Goal: Contribute content

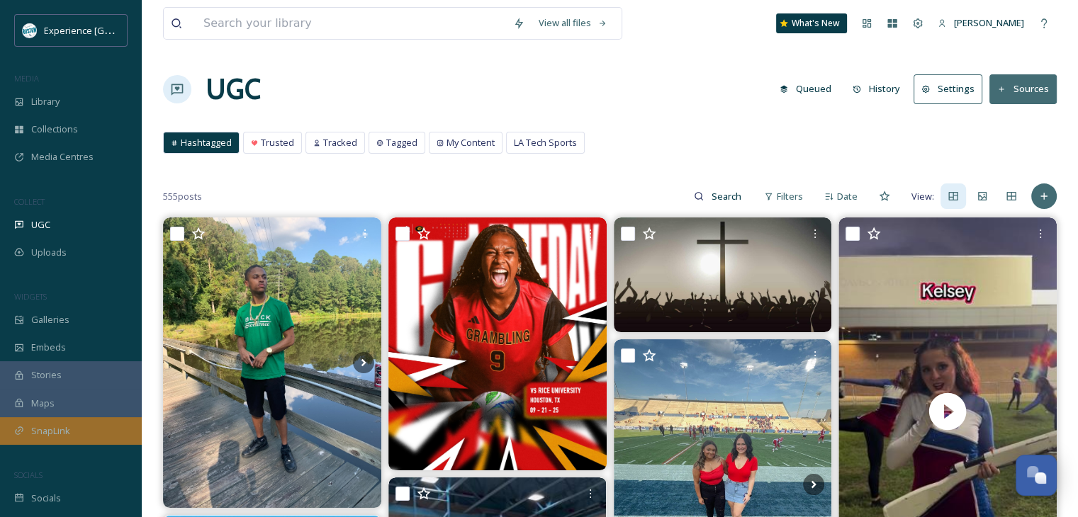
click at [40, 431] on span "SnapLink" at bounding box center [50, 430] width 39 height 13
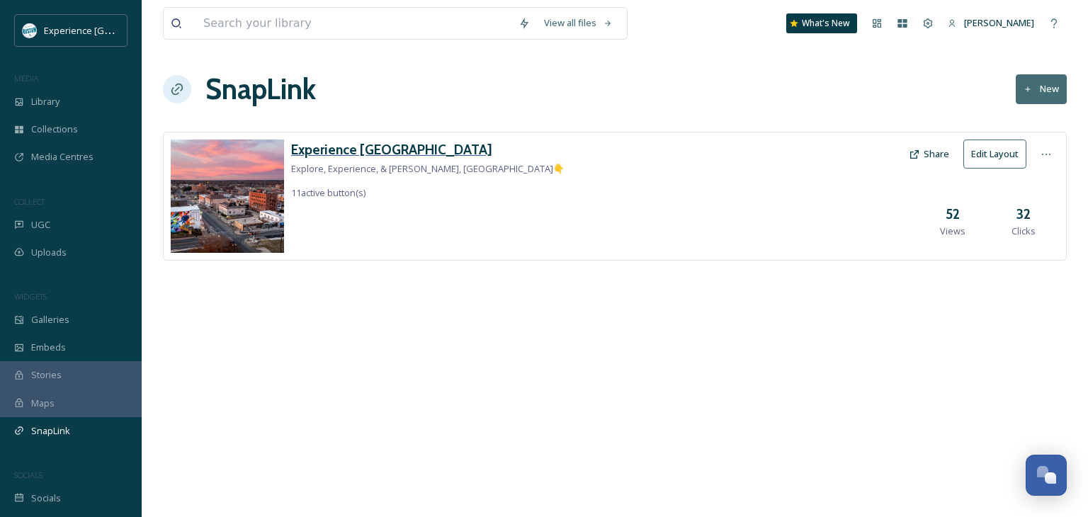
click at [339, 152] on h3 "Experience [GEOGRAPHIC_DATA]" at bounding box center [428, 150] width 274 height 21
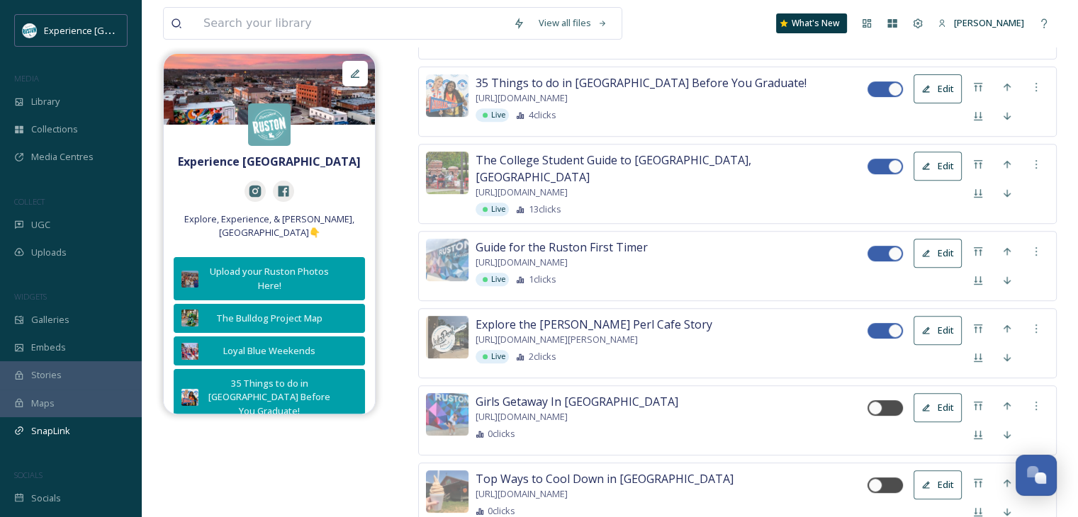
scroll to position [638, 0]
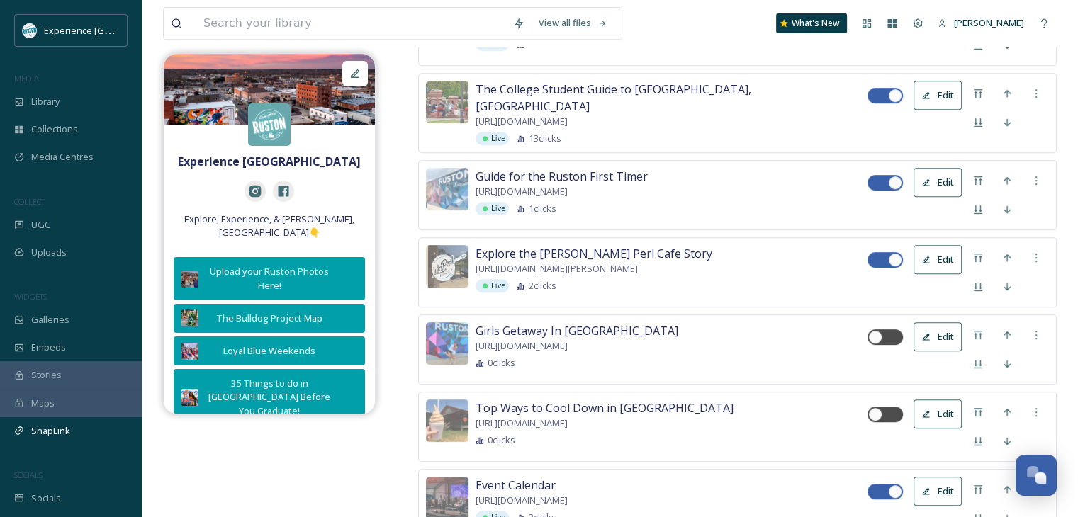
click at [931, 330] on button "Edit" at bounding box center [937, 336] width 48 height 29
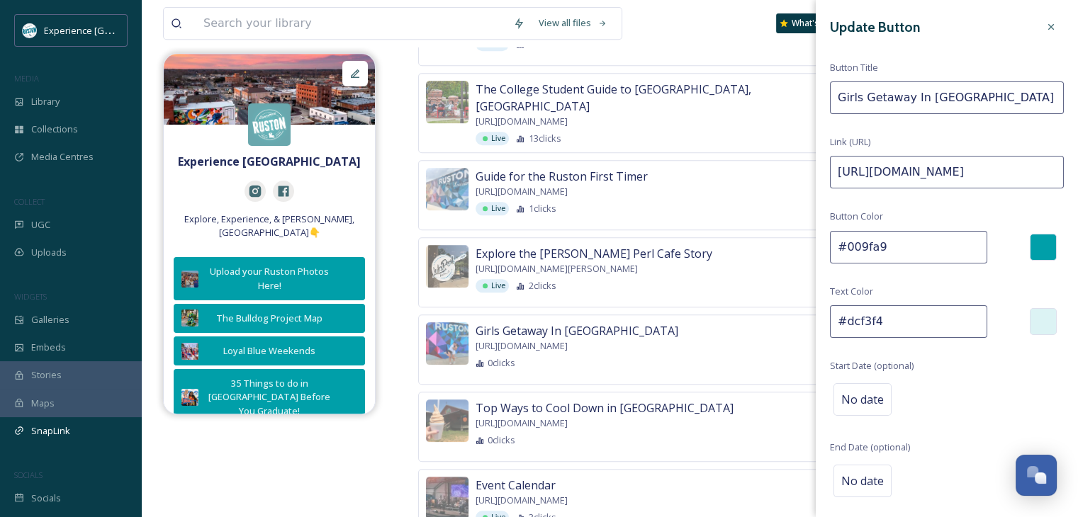
click at [894, 96] on input "Girls Getaway In [GEOGRAPHIC_DATA]" at bounding box center [947, 97] width 234 height 33
type input "Fall Events"
click at [899, 168] on input "[URL][DOMAIN_NAME]" at bounding box center [947, 172] width 234 height 33
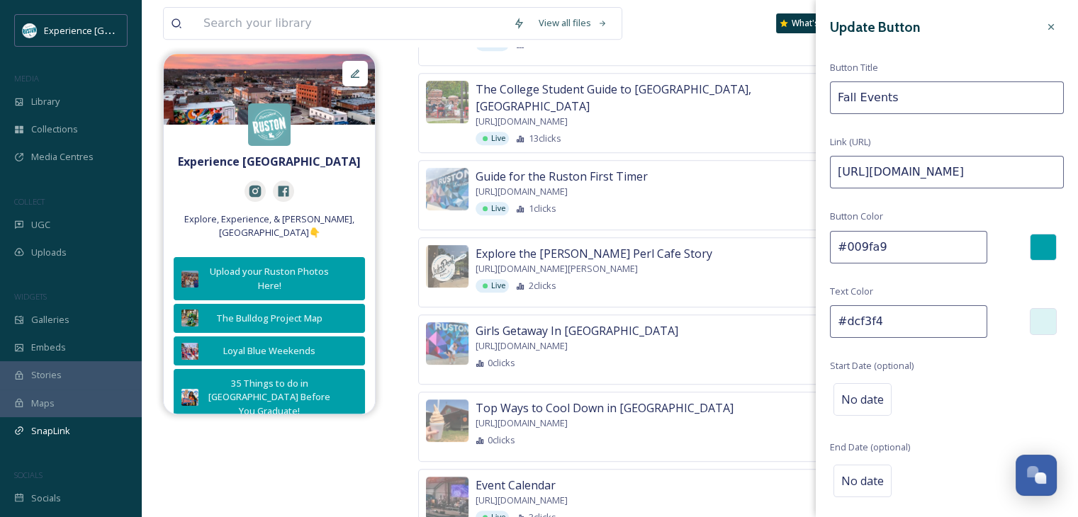
click at [899, 168] on input "[URL][DOMAIN_NAME]" at bounding box center [947, 172] width 234 height 33
click at [898, 169] on input "[URL][DOMAIN_NAME]" at bounding box center [947, 172] width 234 height 33
paste input "ruston-fall-events"
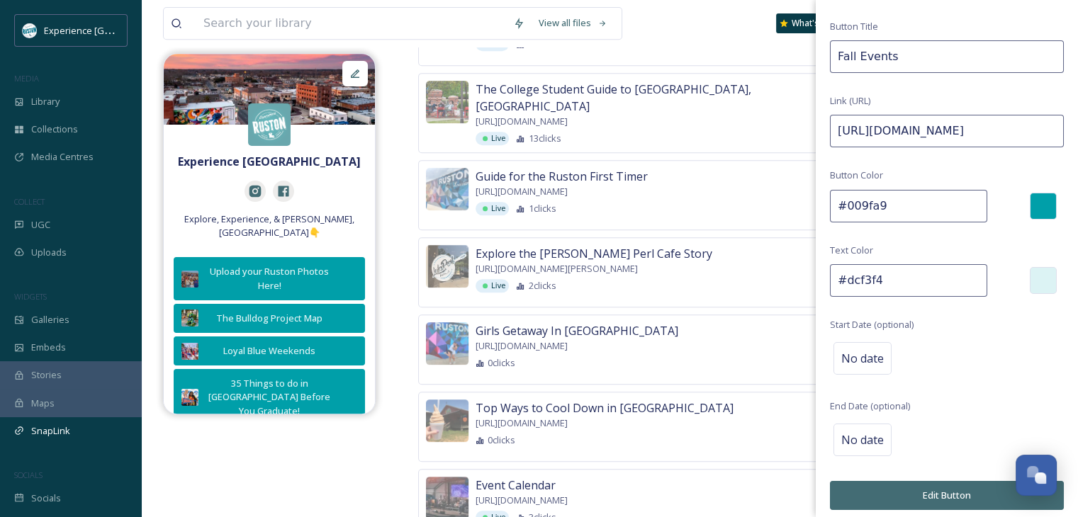
scroll to position [47, 0]
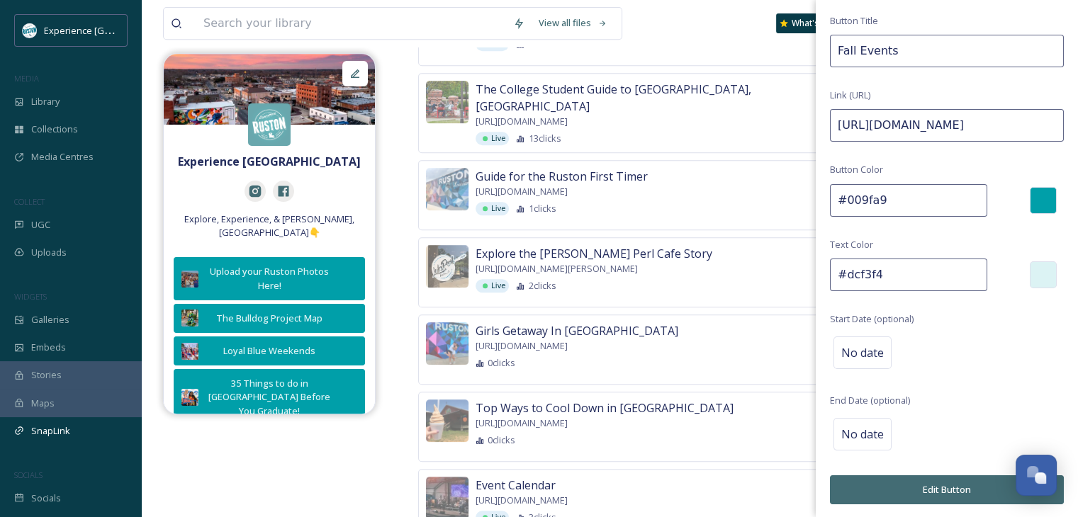
type input "[URL][DOMAIN_NAME]"
click at [937, 485] on button "Edit Button" at bounding box center [947, 489] width 234 height 29
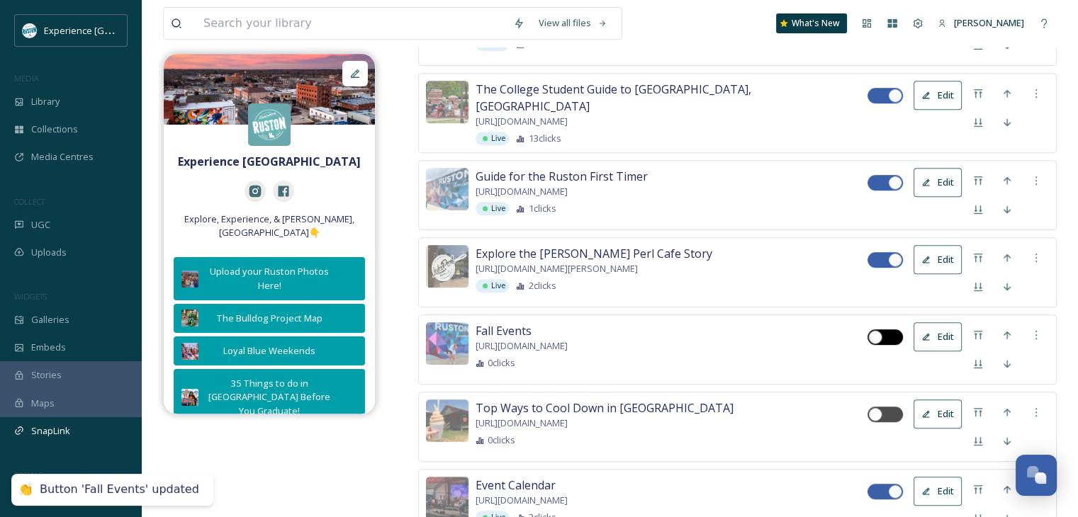
click at [877, 330] on div at bounding box center [875, 337] width 14 height 14
checkbox input "true"
click at [446, 341] on img at bounding box center [447, 343] width 43 height 43
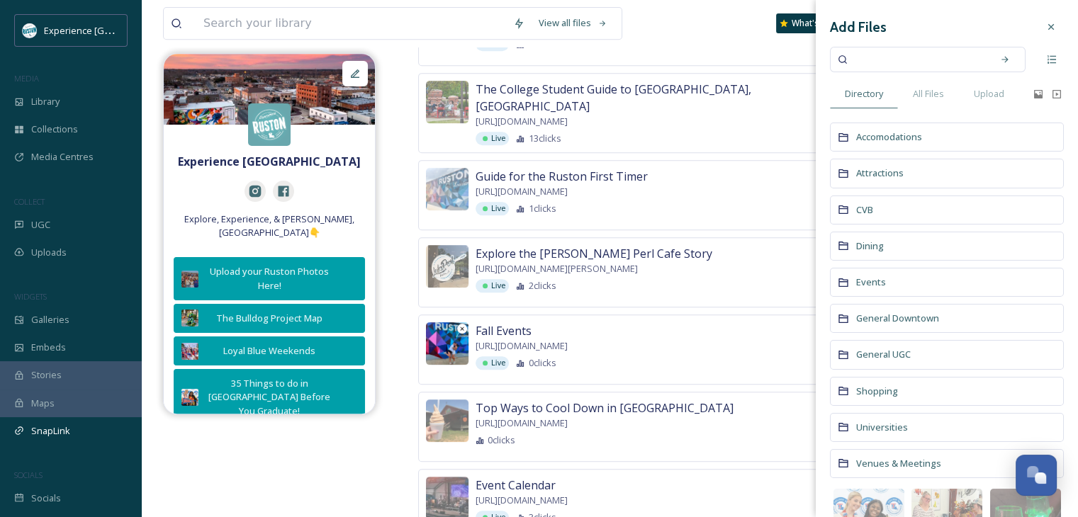
click at [459, 325] on icon at bounding box center [461, 328] width 7 height 7
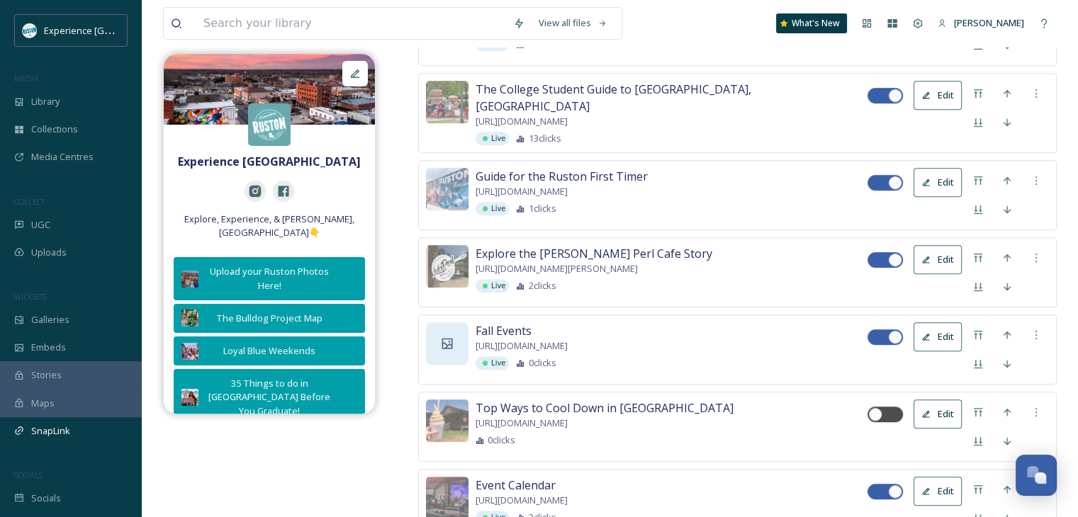
click at [454, 338] on div at bounding box center [447, 343] width 43 height 43
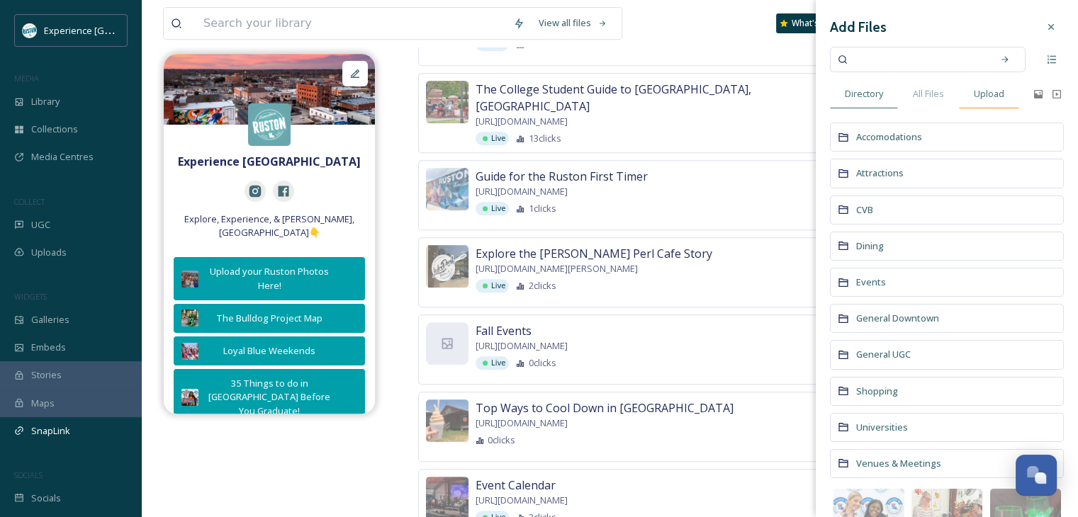
click at [990, 94] on span "Upload" at bounding box center [989, 93] width 30 height 13
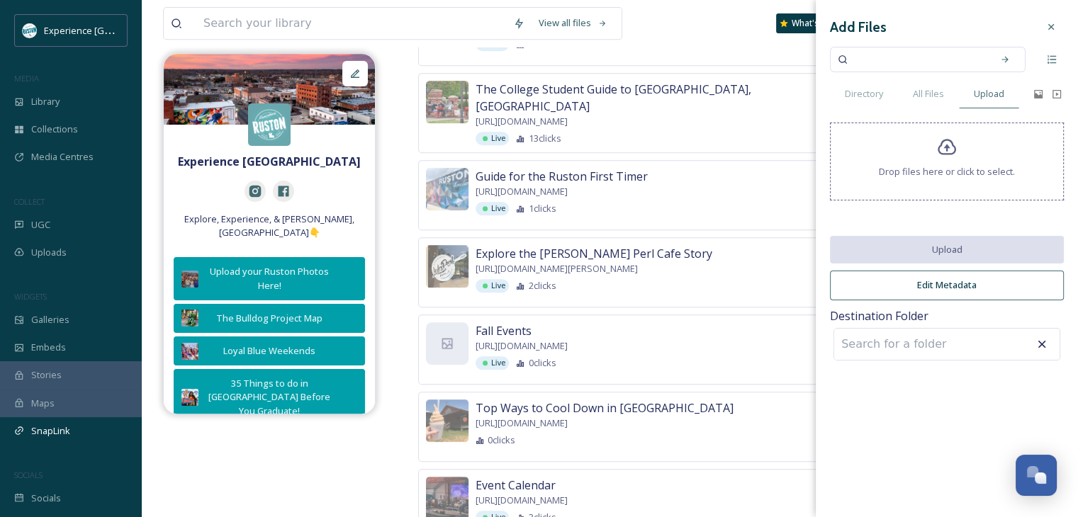
click at [923, 185] on div "Drop files here or click to select." at bounding box center [947, 162] width 234 height 78
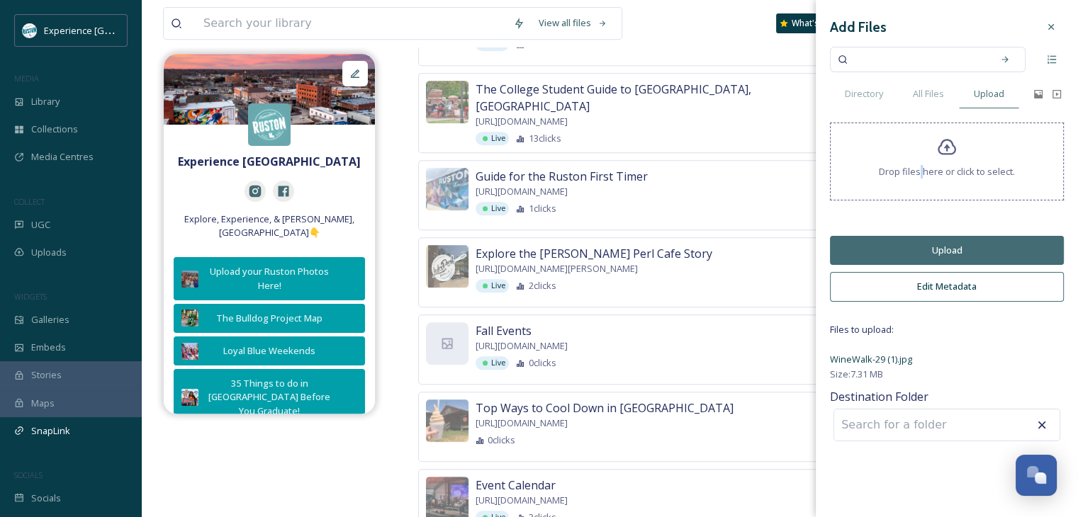
click at [961, 429] on input at bounding box center [912, 425] width 156 height 31
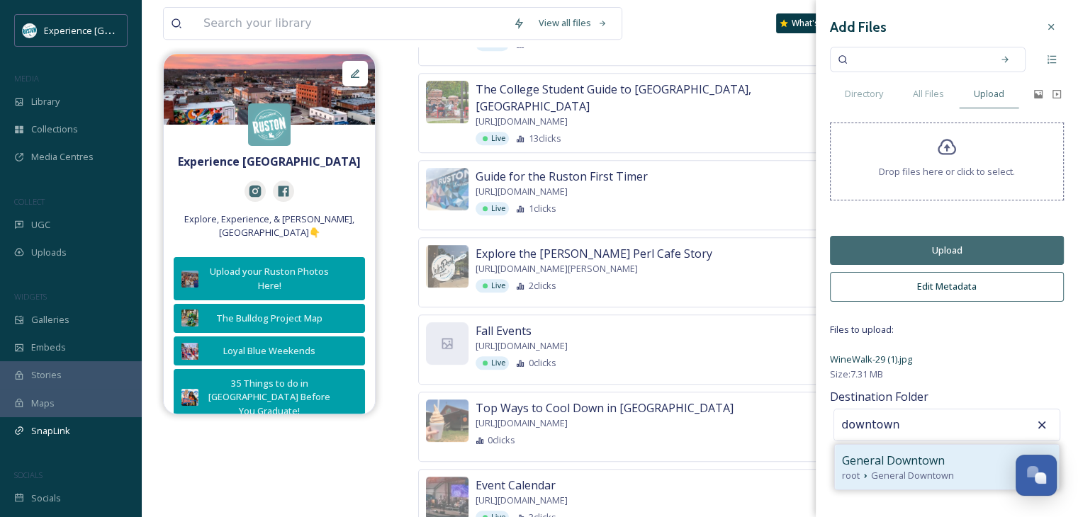
click at [900, 463] on span "General Downtown" at bounding box center [893, 460] width 103 height 17
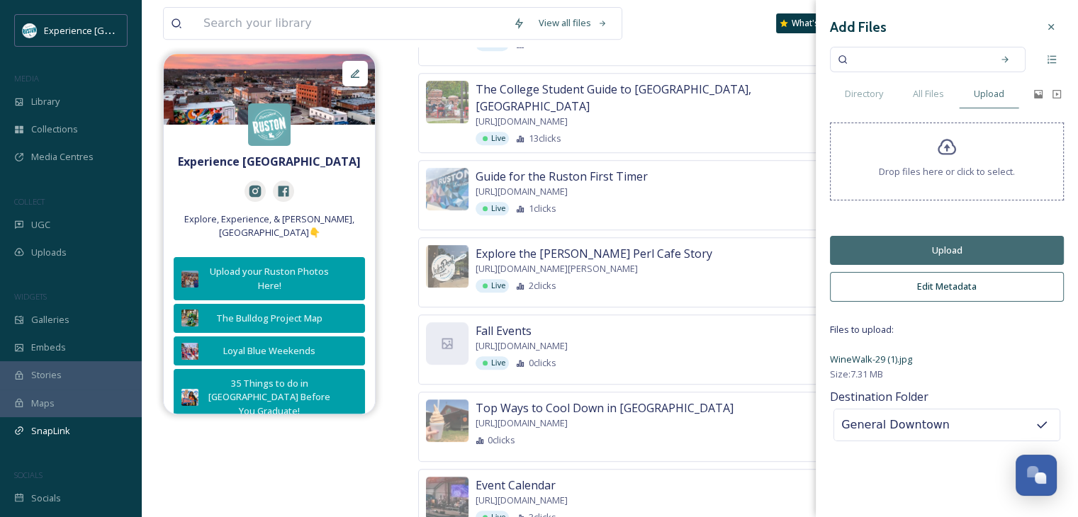
scroll to position [567, 0]
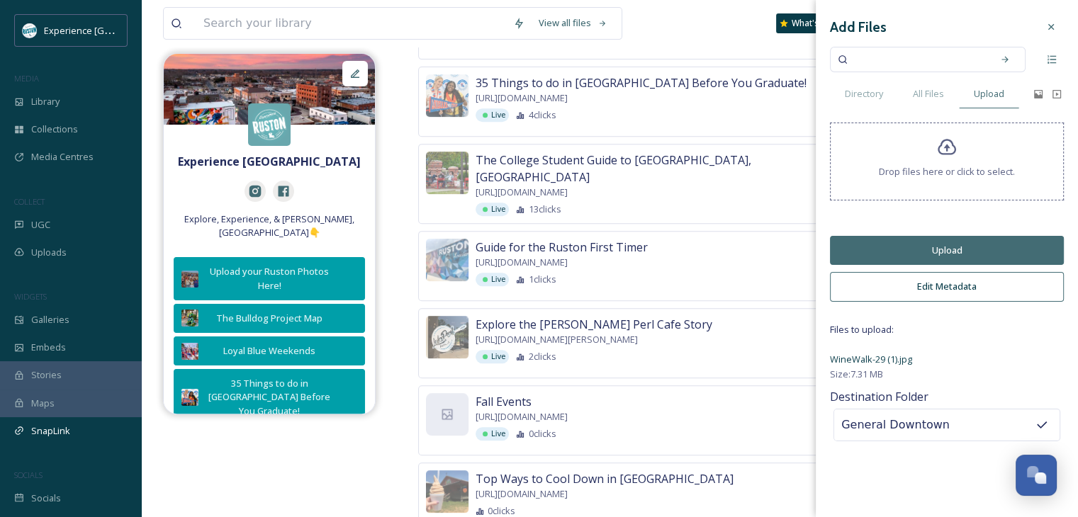
click at [938, 427] on input "General Downtown" at bounding box center [912, 425] width 156 height 31
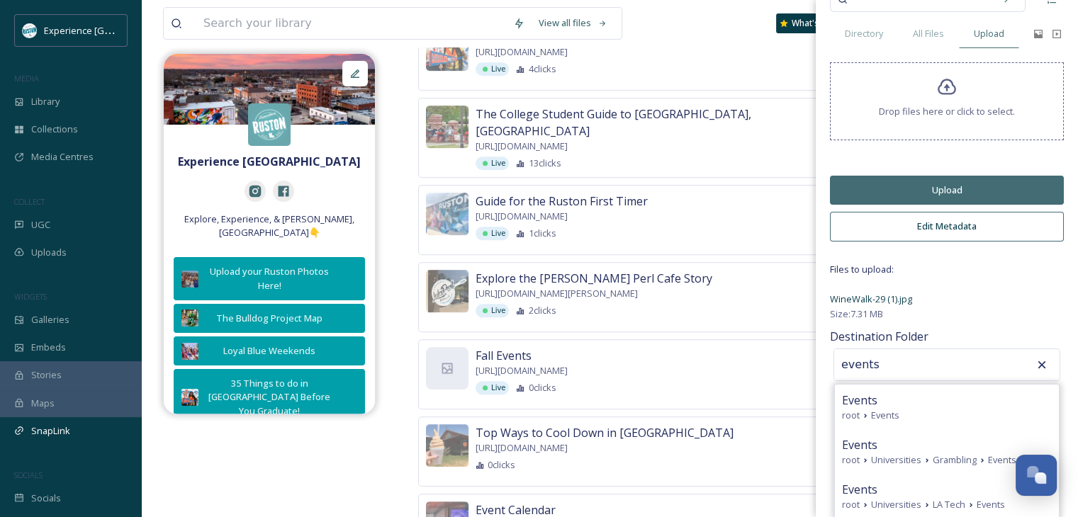
scroll to position [638, 0]
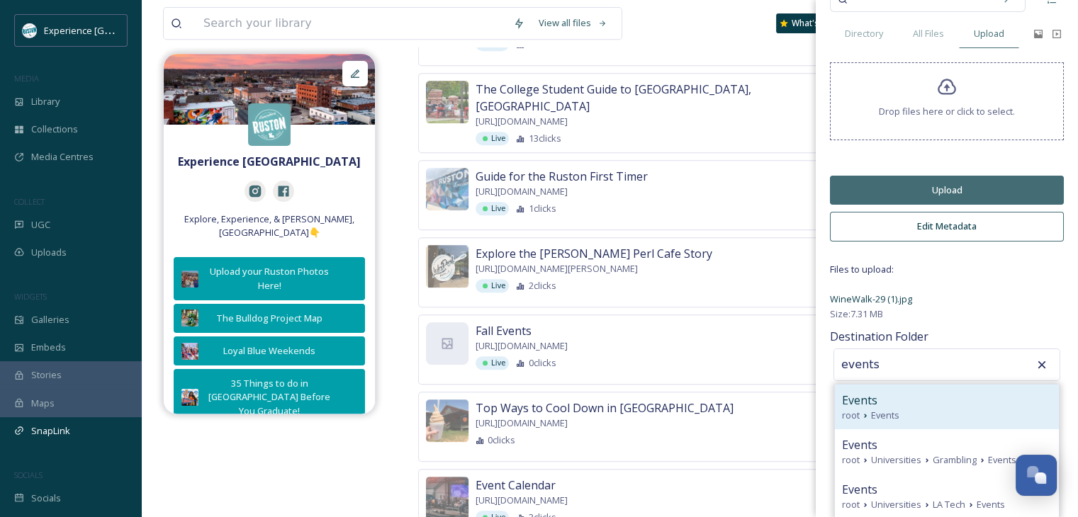
click at [947, 403] on div "Events" at bounding box center [947, 400] width 210 height 17
type input "Events"
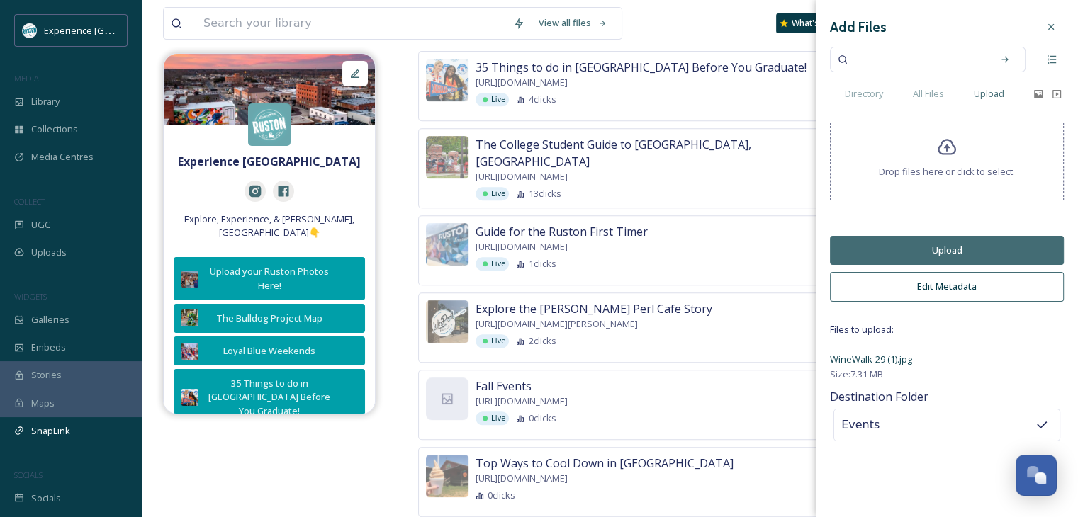
scroll to position [567, 0]
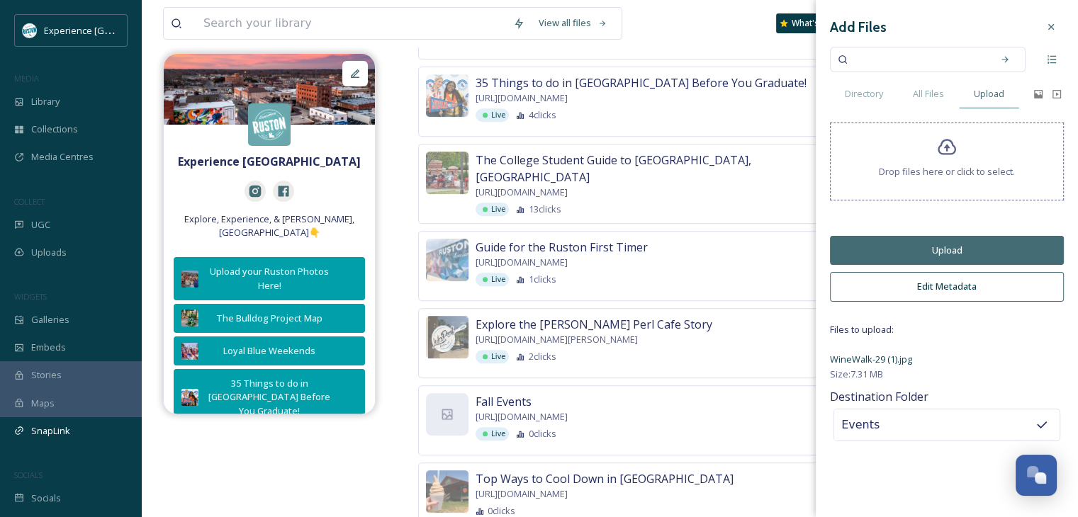
click at [967, 254] on button "Upload" at bounding box center [947, 250] width 234 height 29
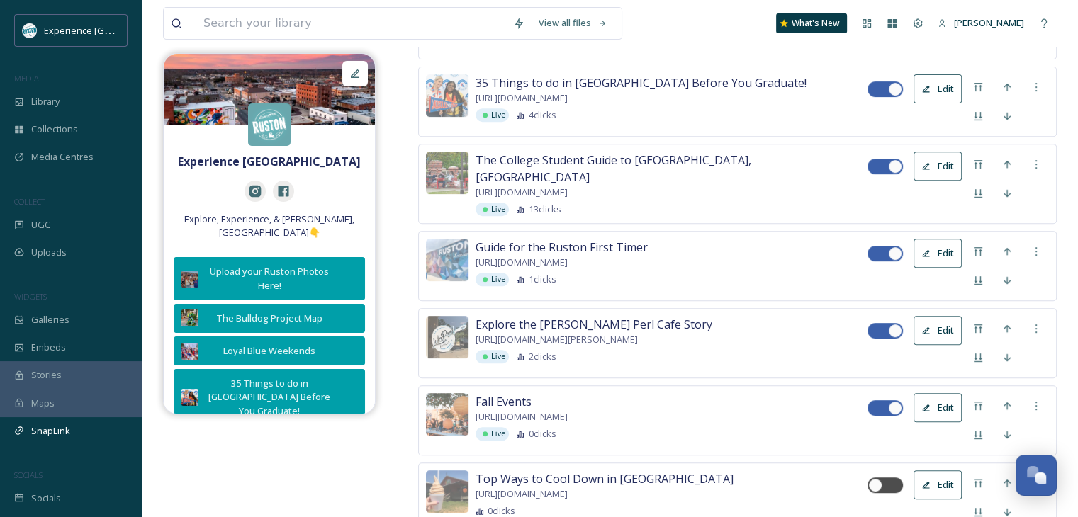
click at [373, 481] on div "Experience Ruston Explore, Experience, & [PERSON_NAME], [GEOGRAPHIC_DATA]👇 Uplo…" at bounding box center [610, 224] width 894 height 1319
click at [977, 400] on icon at bounding box center [977, 405] width 11 height 11
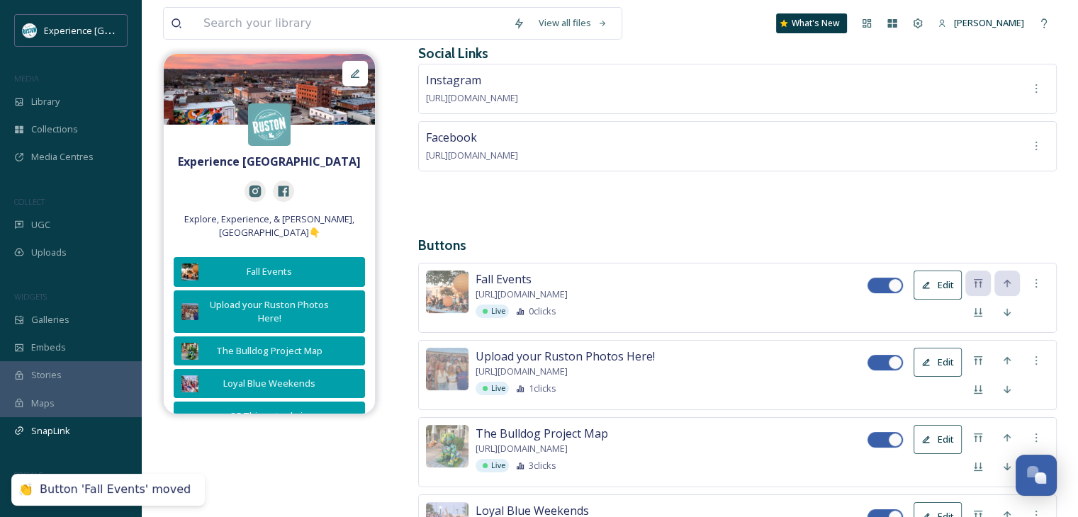
scroll to position [163, 0]
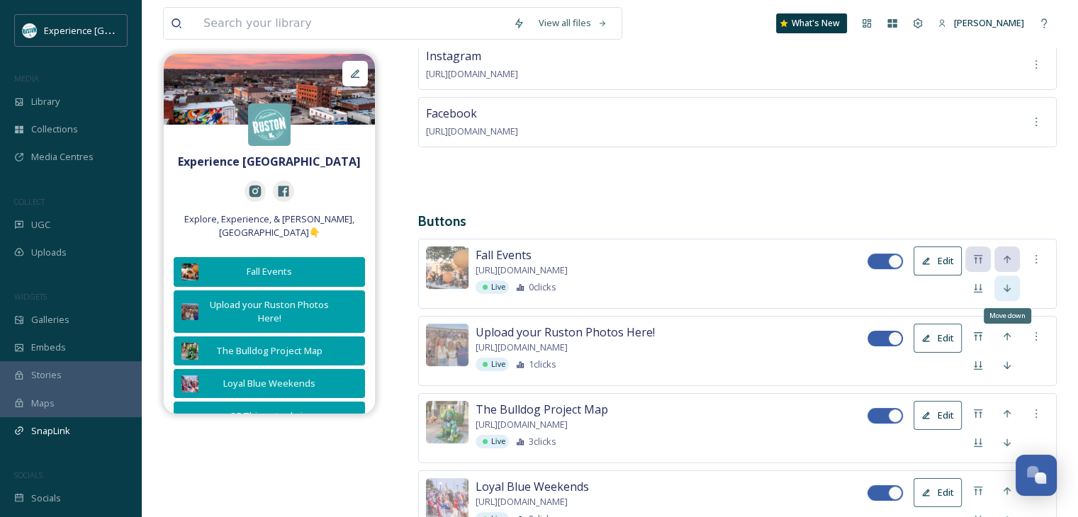
click at [1004, 286] on icon at bounding box center [1006, 288] width 11 height 11
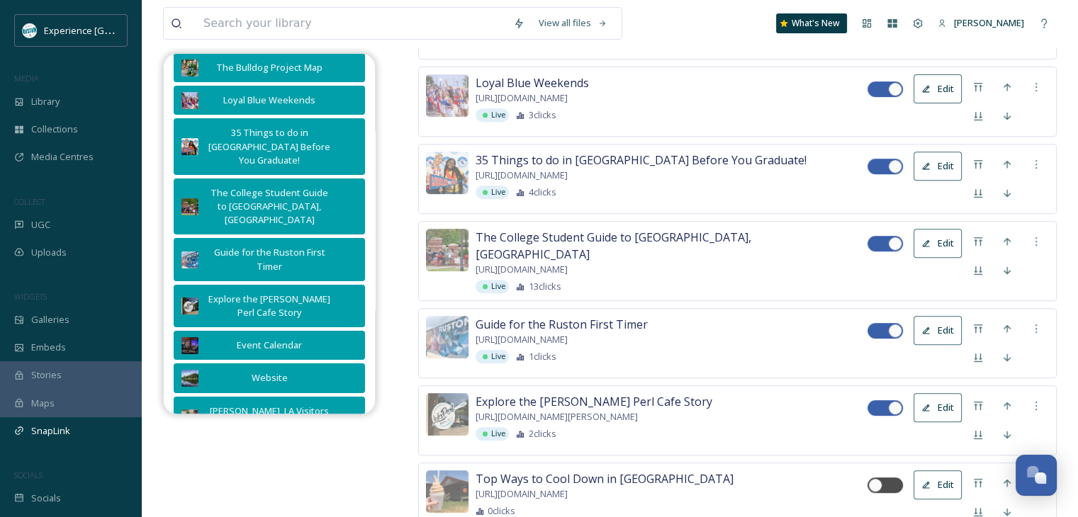
scroll to position [588, 0]
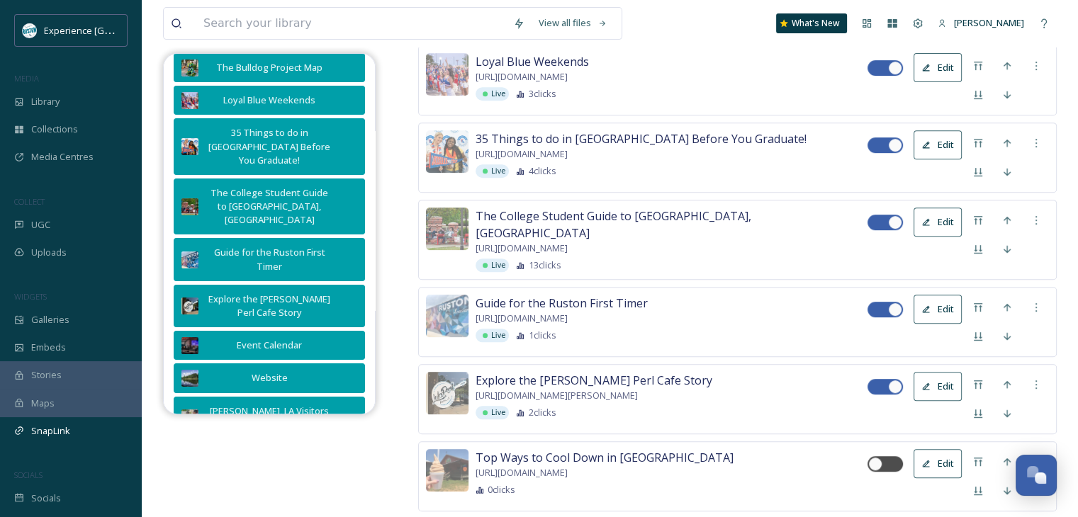
click at [887, 379] on div at bounding box center [884, 387] width 35 height 16
checkbox input "false"
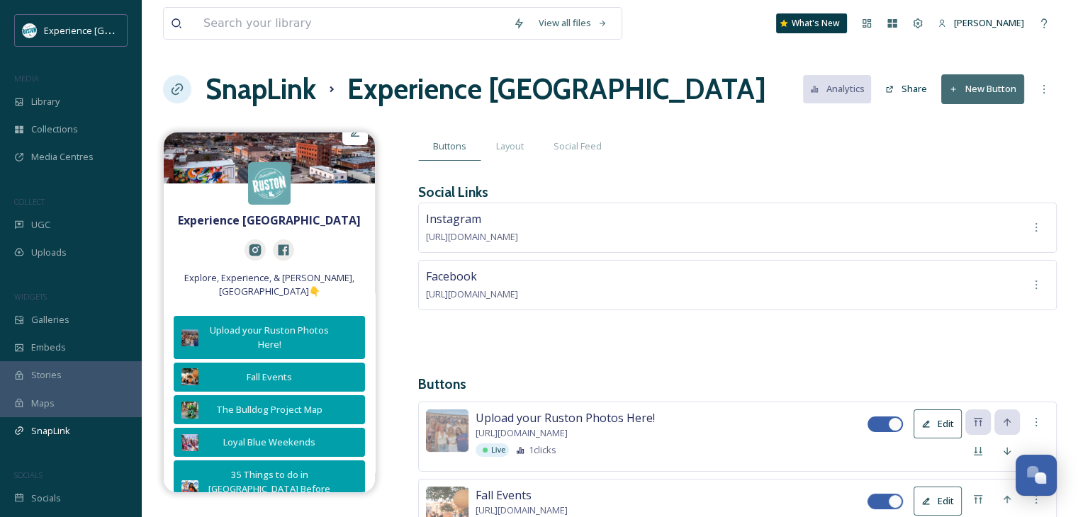
scroll to position [0, 0]
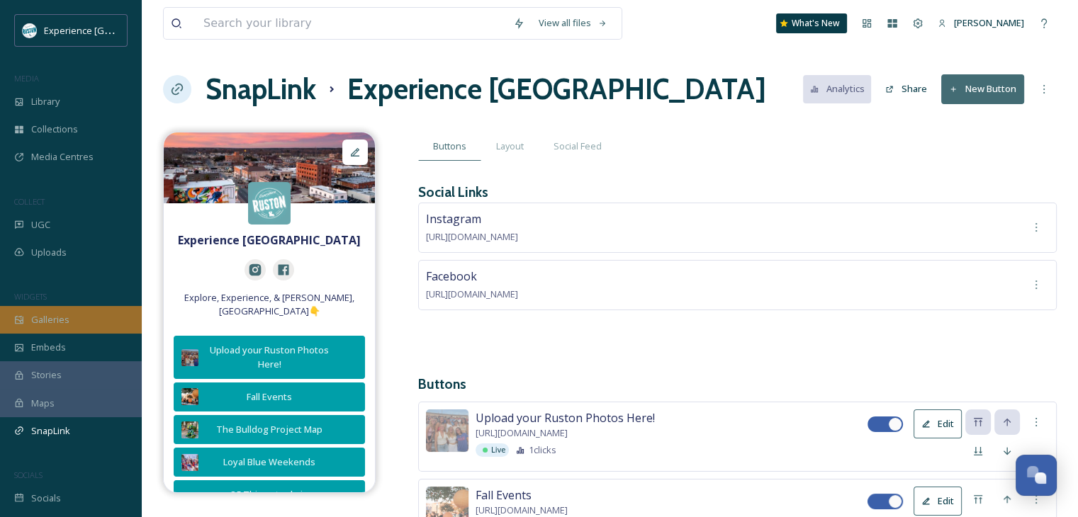
click at [62, 330] on div "Galleries" at bounding box center [71, 320] width 142 height 28
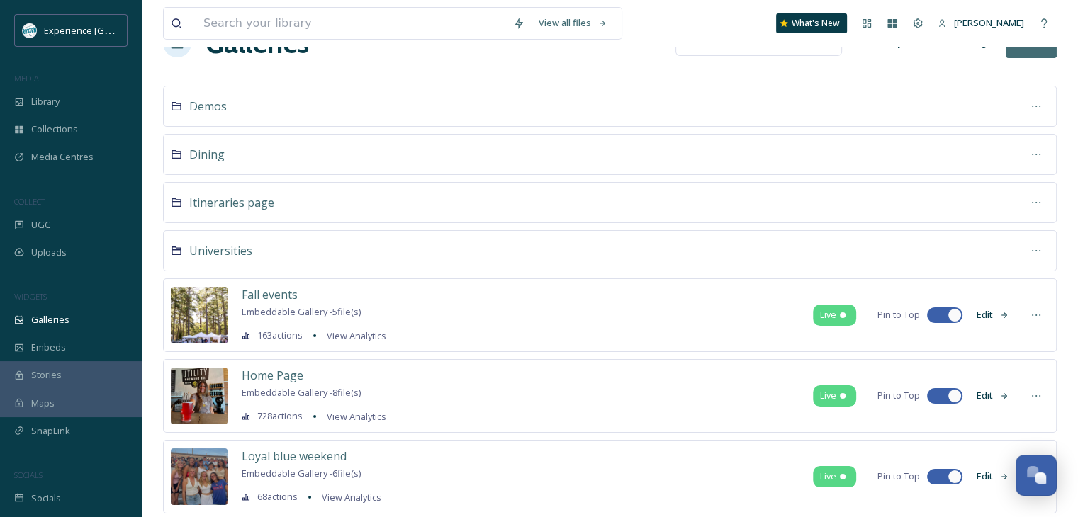
scroll to position [71, 0]
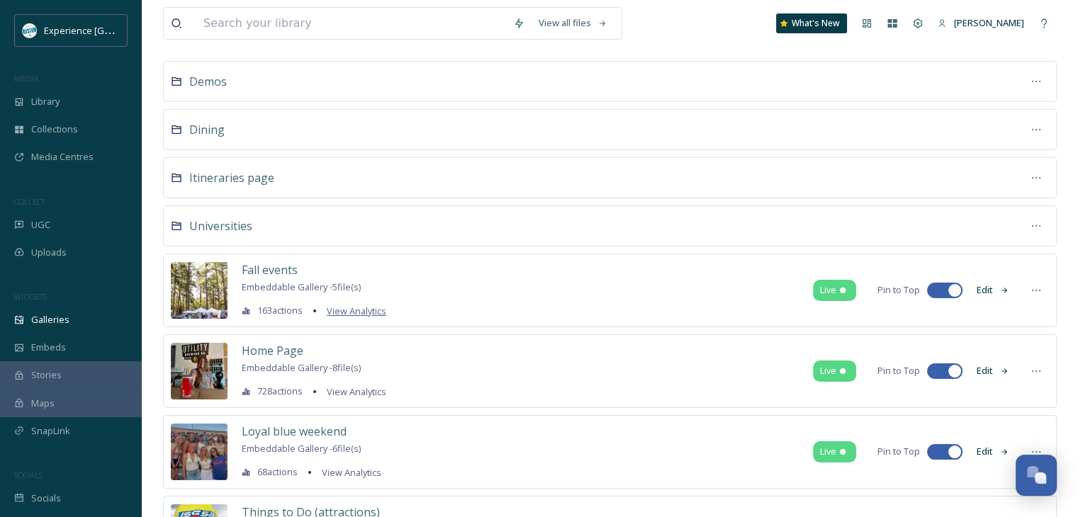
click at [368, 310] on span "View Analytics" at bounding box center [357, 311] width 60 height 13
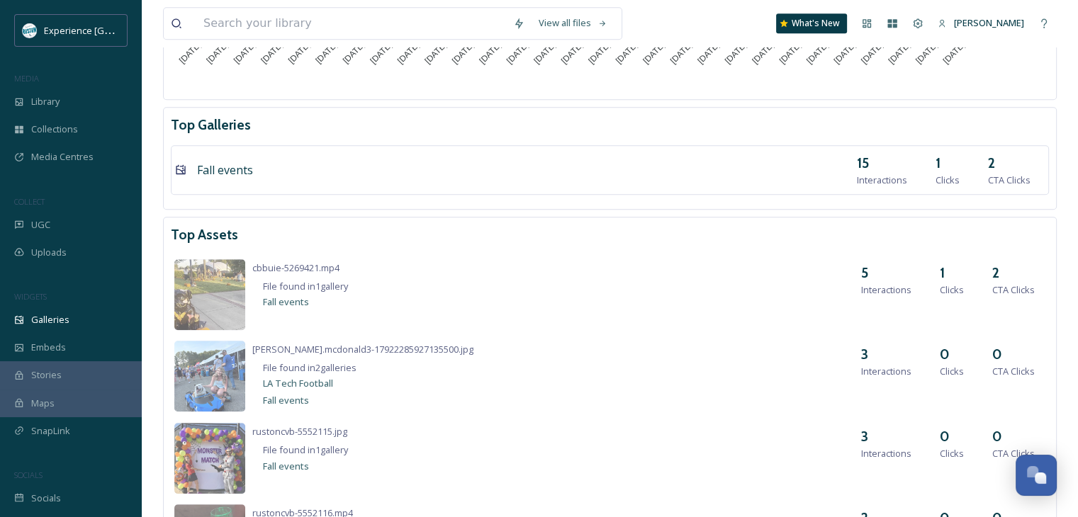
scroll to position [850, 0]
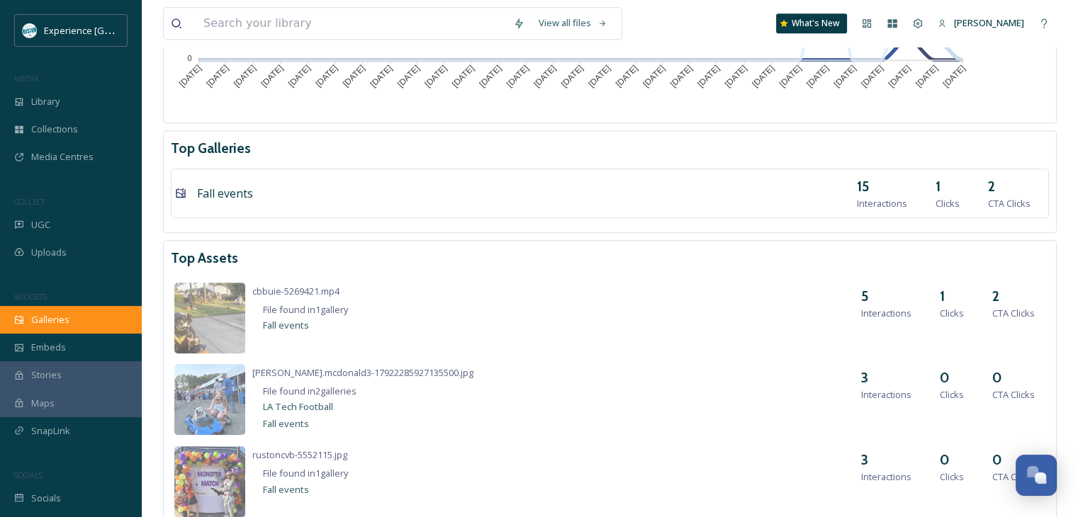
click at [119, 324] on div "Galleries" at bounding box center [71, 320] width 142 height 28
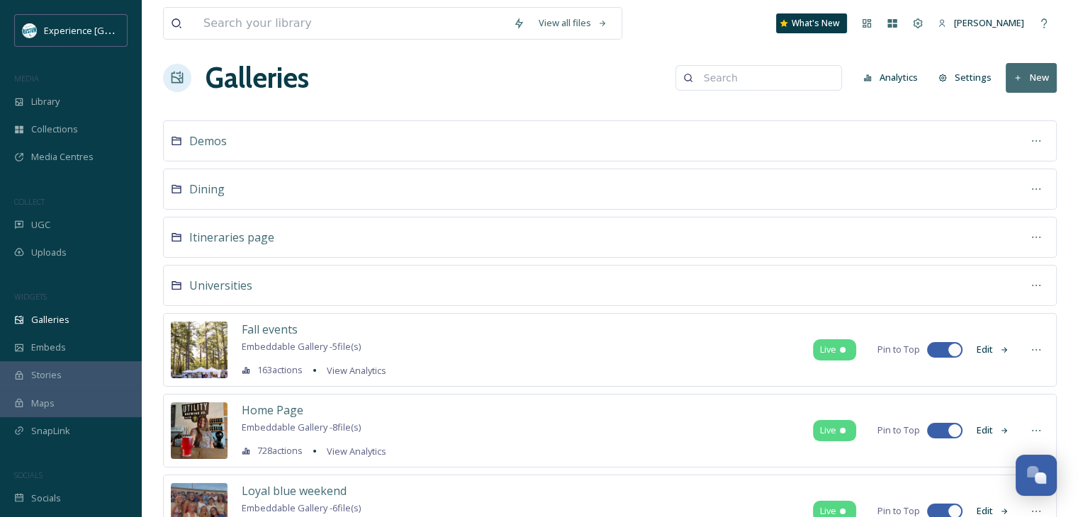
scroll to position [164, 0]
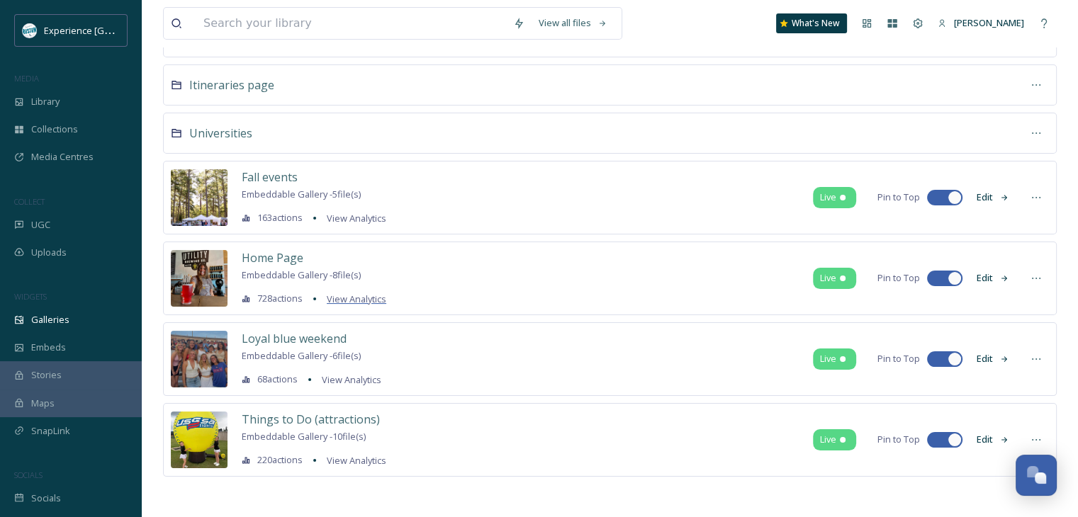
click at [351, 298] on span "View Analytics" at bounding box center [357, 299] width 60 height 13
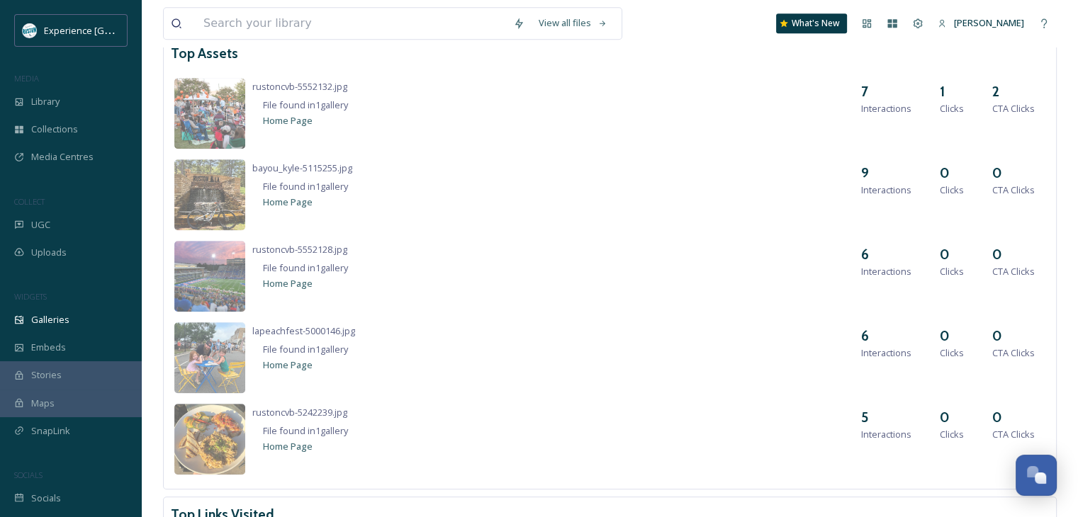
scroll to position [1063, 0]
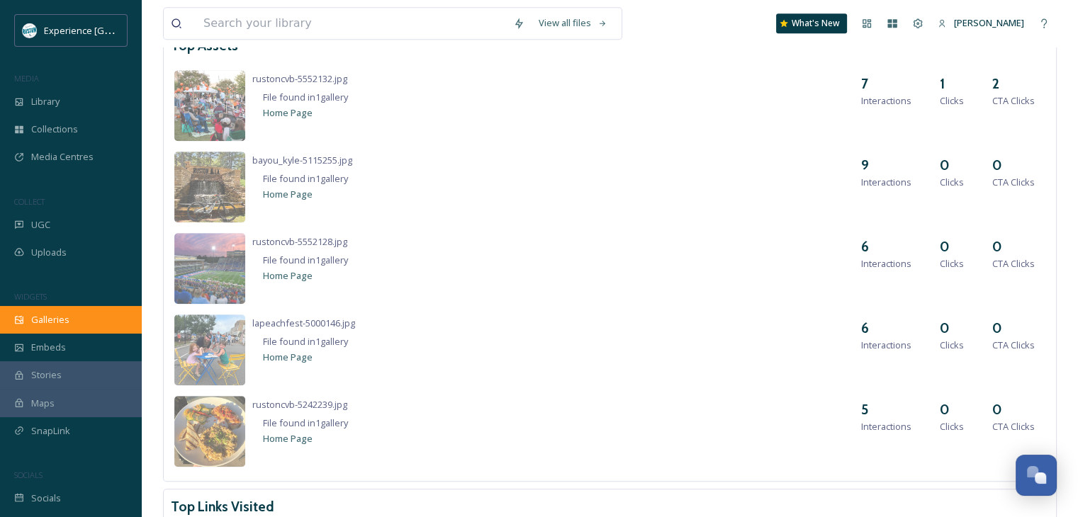
click at [79, 313] on div "Galleries" at bounding box center [71, 320] width 142 height 28
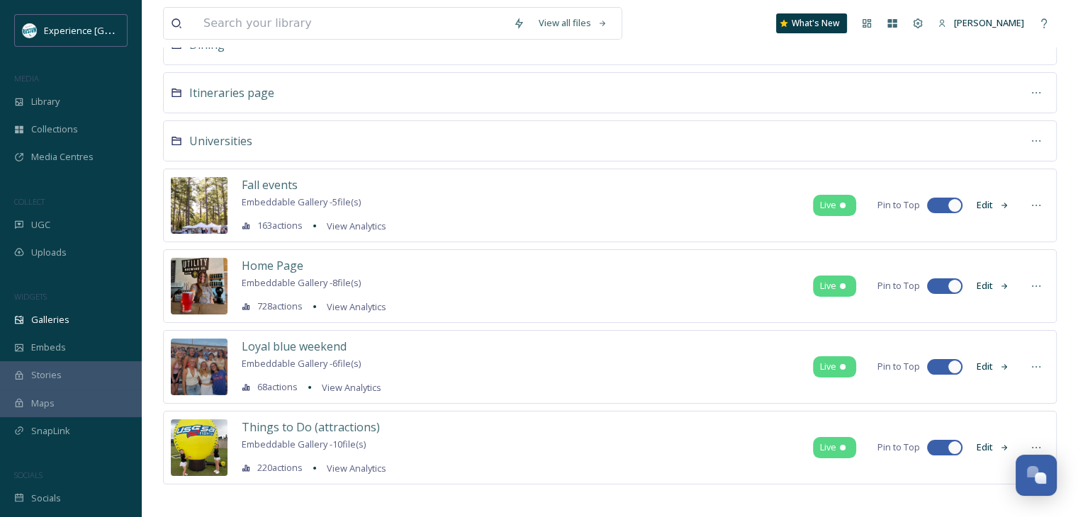
scroll to position [164, 0]
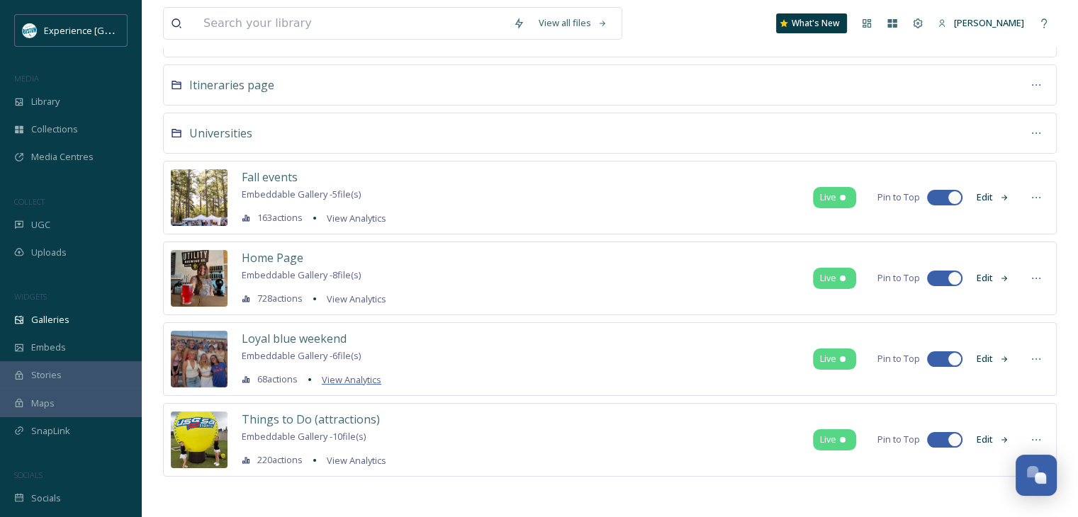
click at [355, 381] on span "View Analytics" at bounding box center [352, 379] width 60 height 13
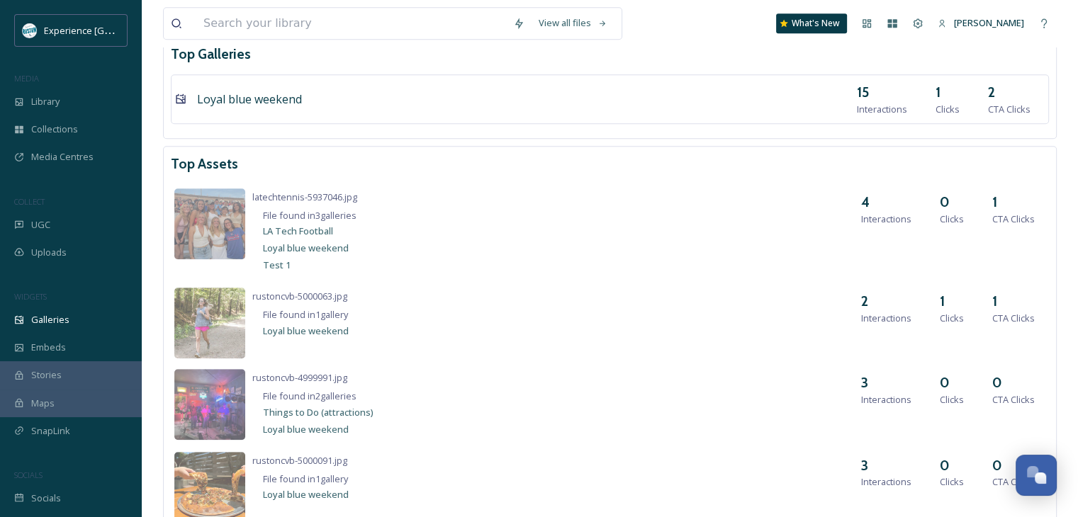
scroll to position [921, 0]
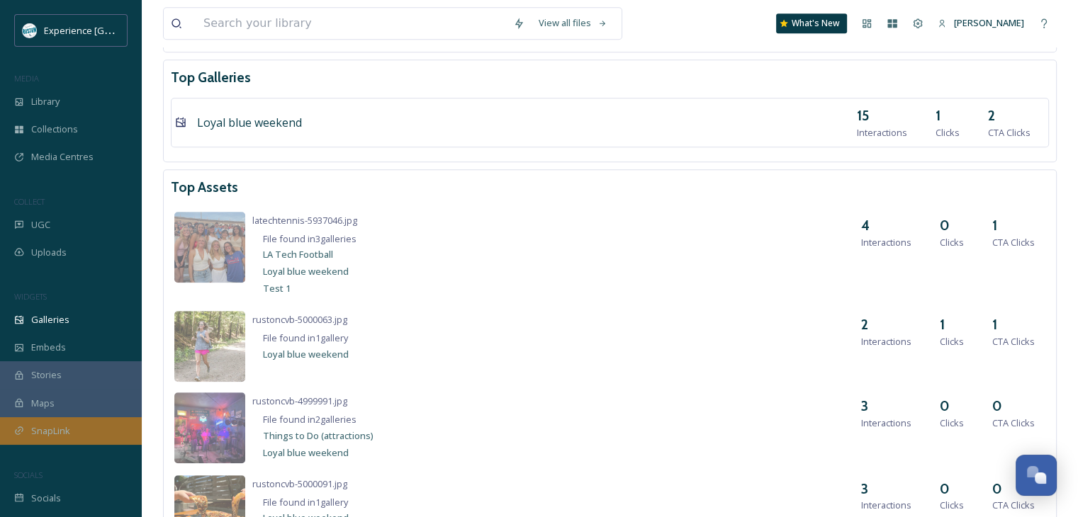
click at [54, 420] on div "SnapLink" at bounding box center [71, 431] width 142 height 28
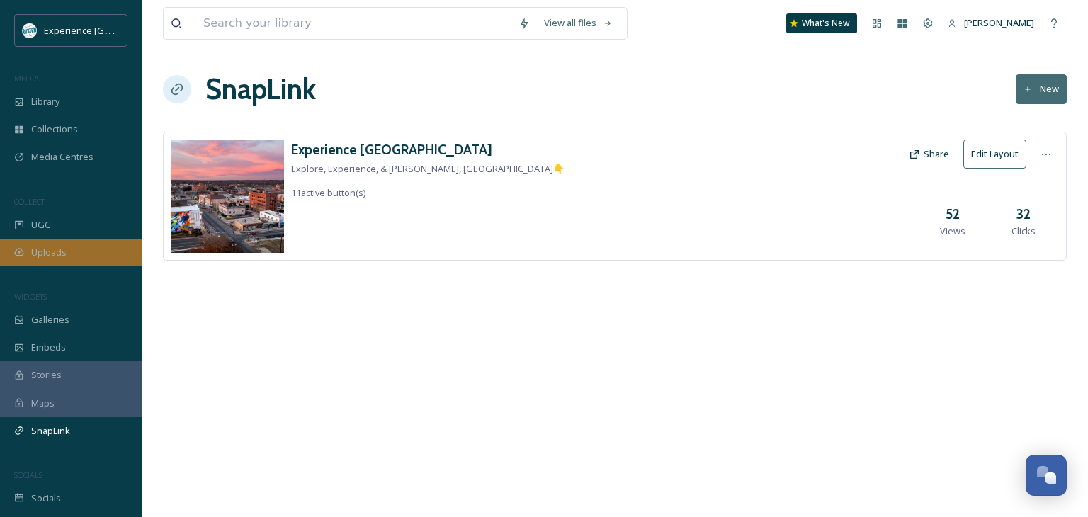
click at [69, 247] on div "Uploads" at bounding box center [71, 253] width 142 height 28
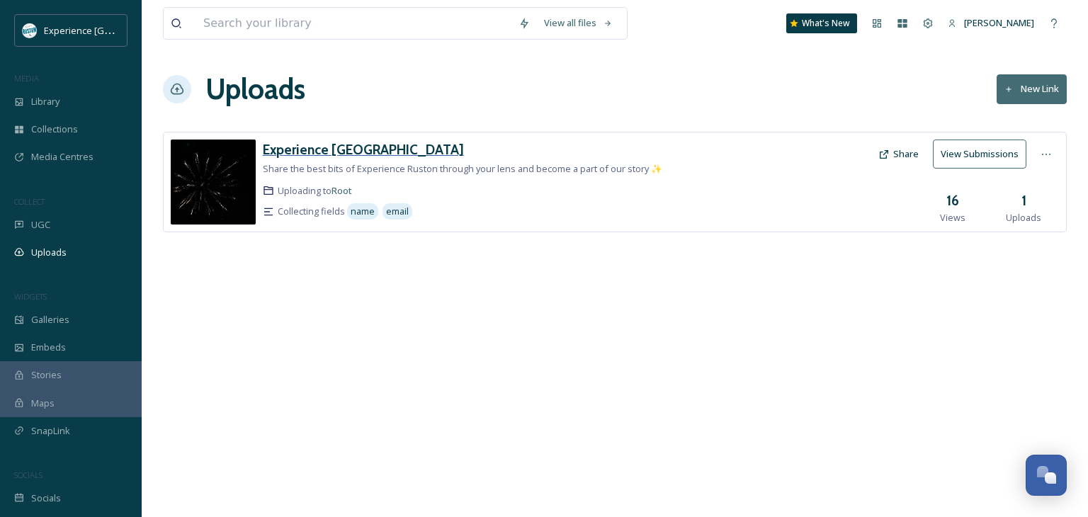
click at [335, 148] on h3 "Experience [GEOGRAPHIC_DATA]" at bounding box center [363, 149] width 201 height 17
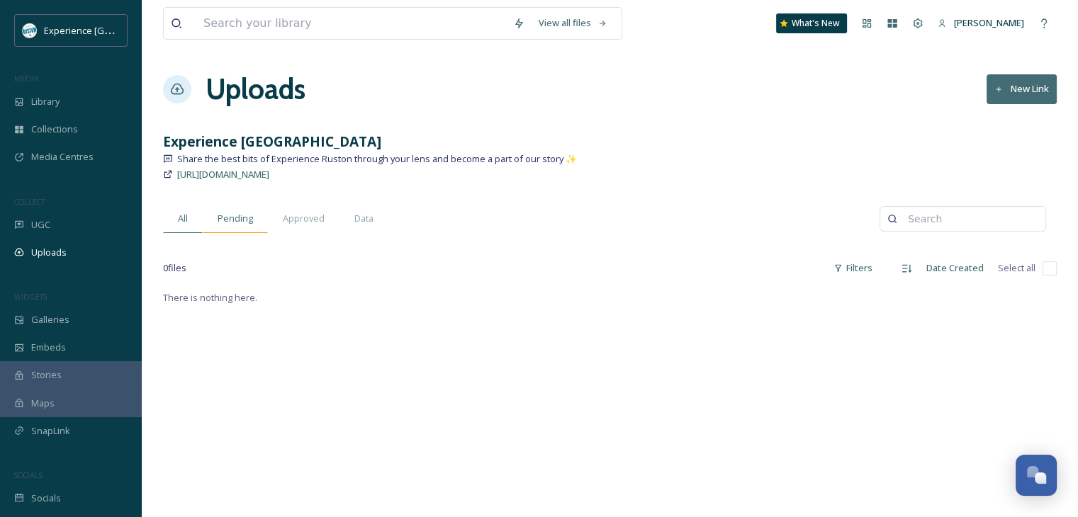
click at [232, 220] on span "Pending" at bounding box center [235, 218] width 35 height 13
click at [299, 217] on span "Approved" at bounding box center [304, 218] width 42 height 13
click at [179, 221] on span "All" at bounding box center [183, 218] width 10 height 13
